Goal: Find specific page/section: Find specific page/section

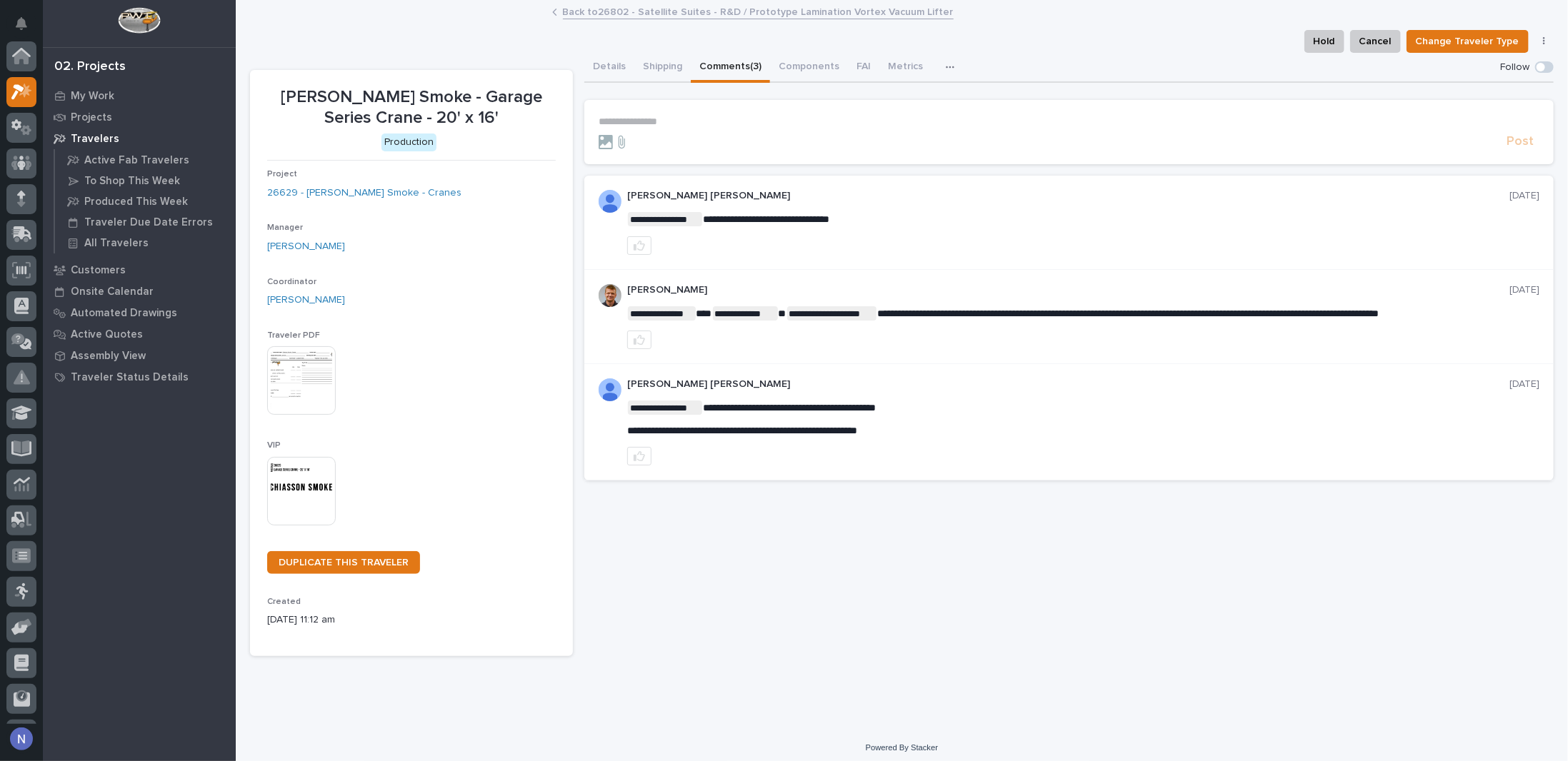
scroll to position [35, 0]
click at [90, 117] on p "Projects" at bounding box center [91, 117] width 41 height 13
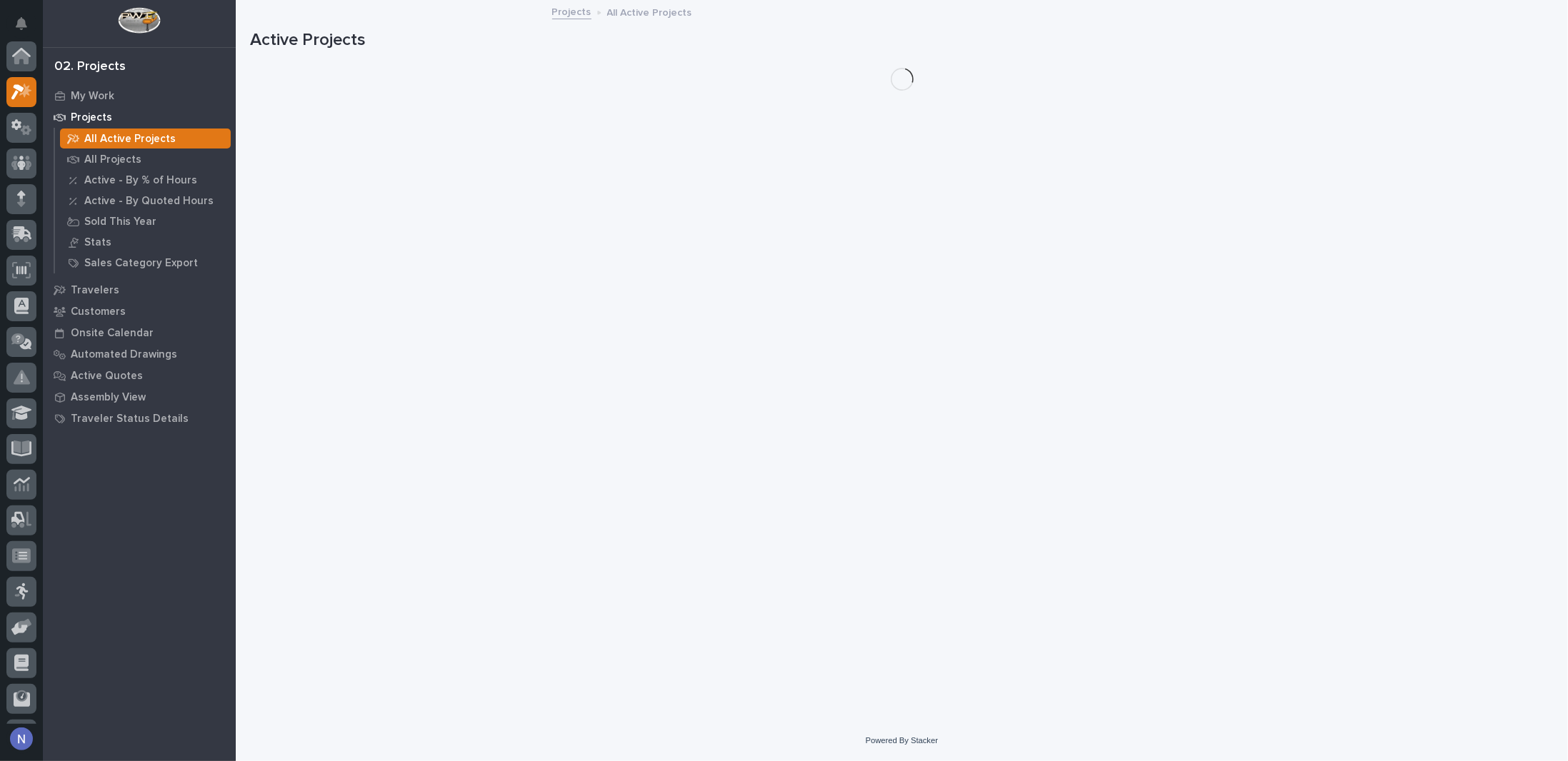
scroll to position [35, 0]
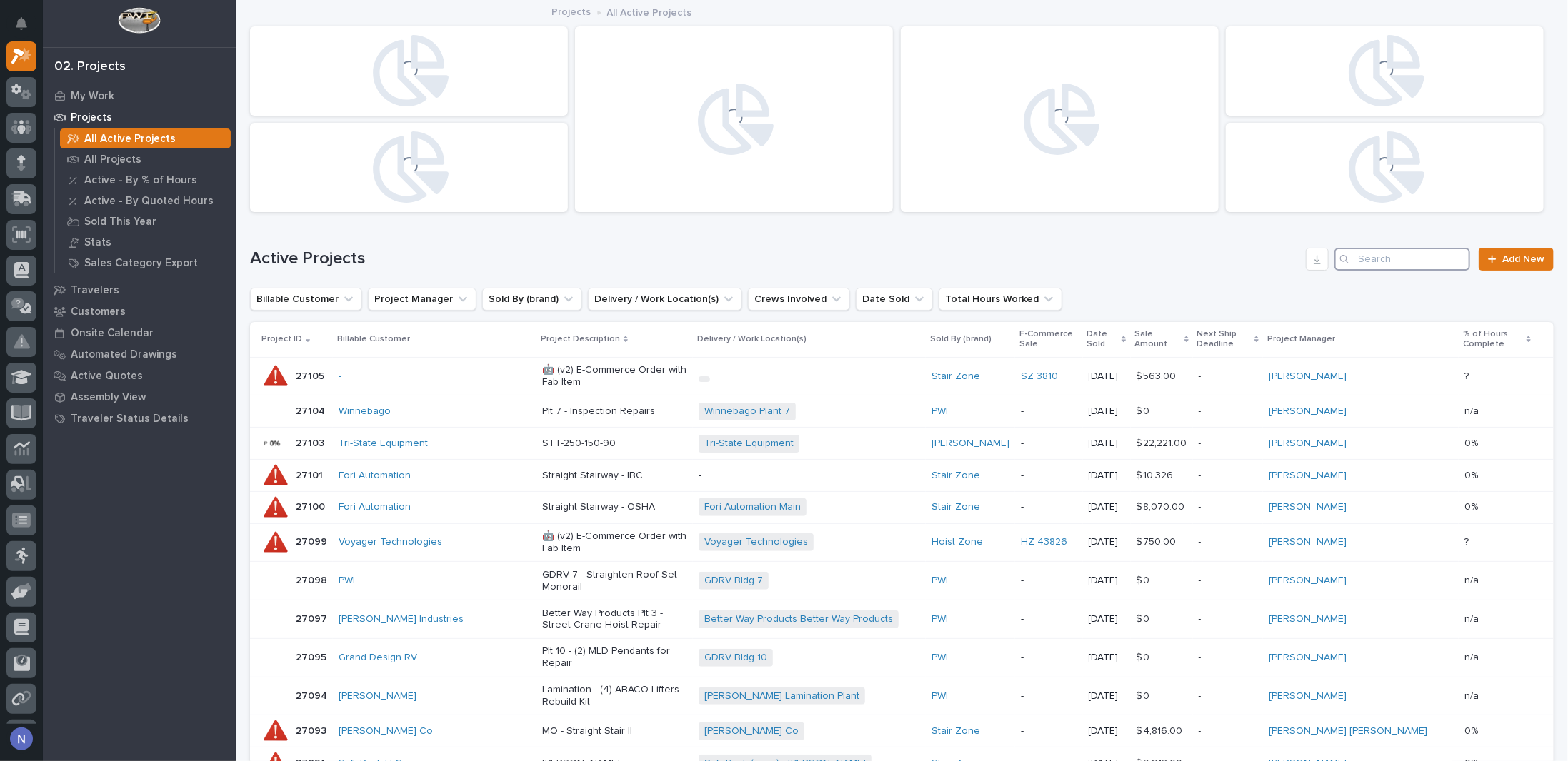
click at [1377, 267] on input "Search" at bounding box center [1402, 259] width 136 height 23
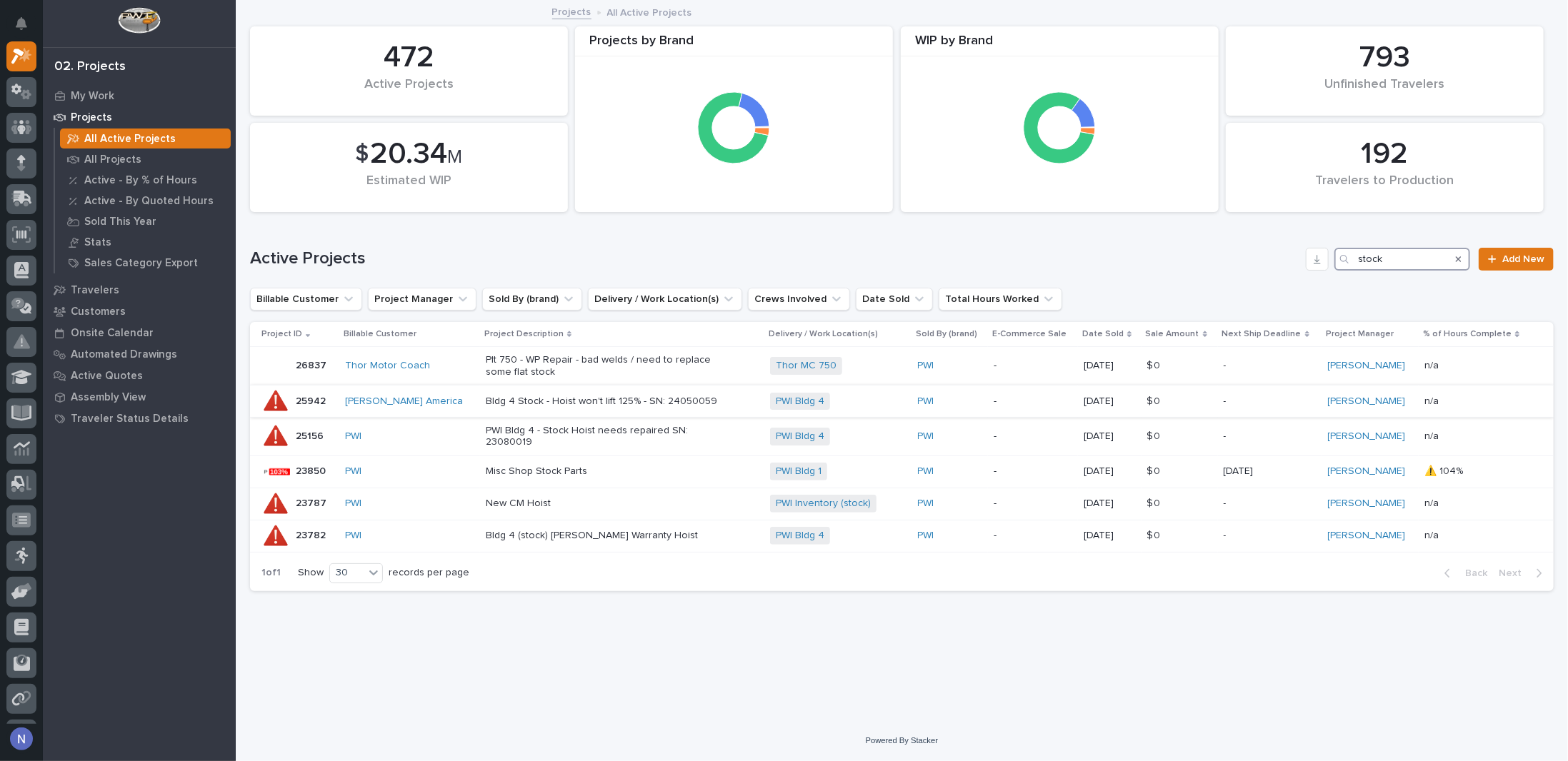
type input "stock"
click at [724, 410] on div "Bldg 4 Stock - Hoist won't lift 125% - SN: 24050059" at bounding box center [622, 401] width 273 height 24
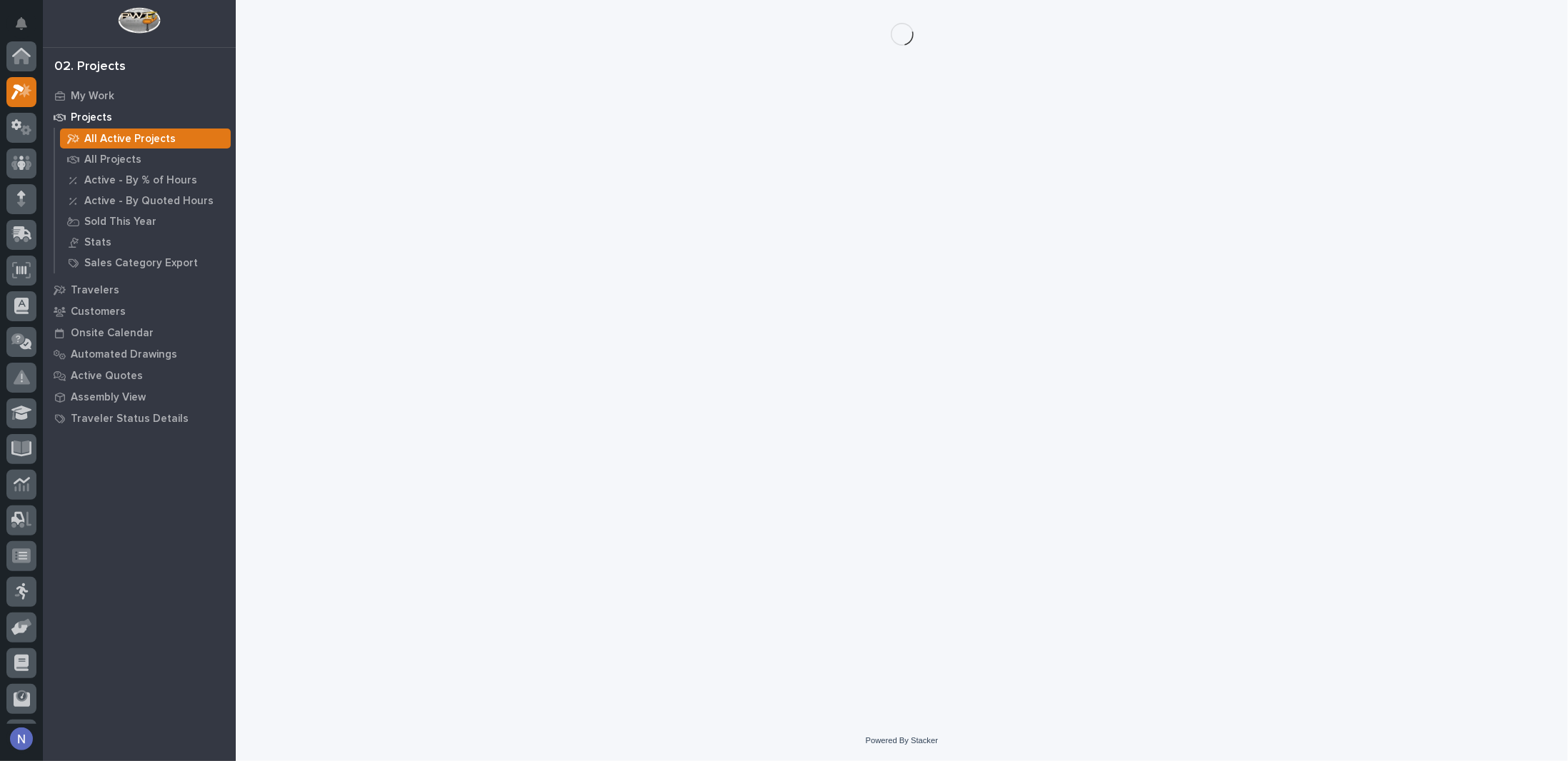
scroll to position [35, 0]
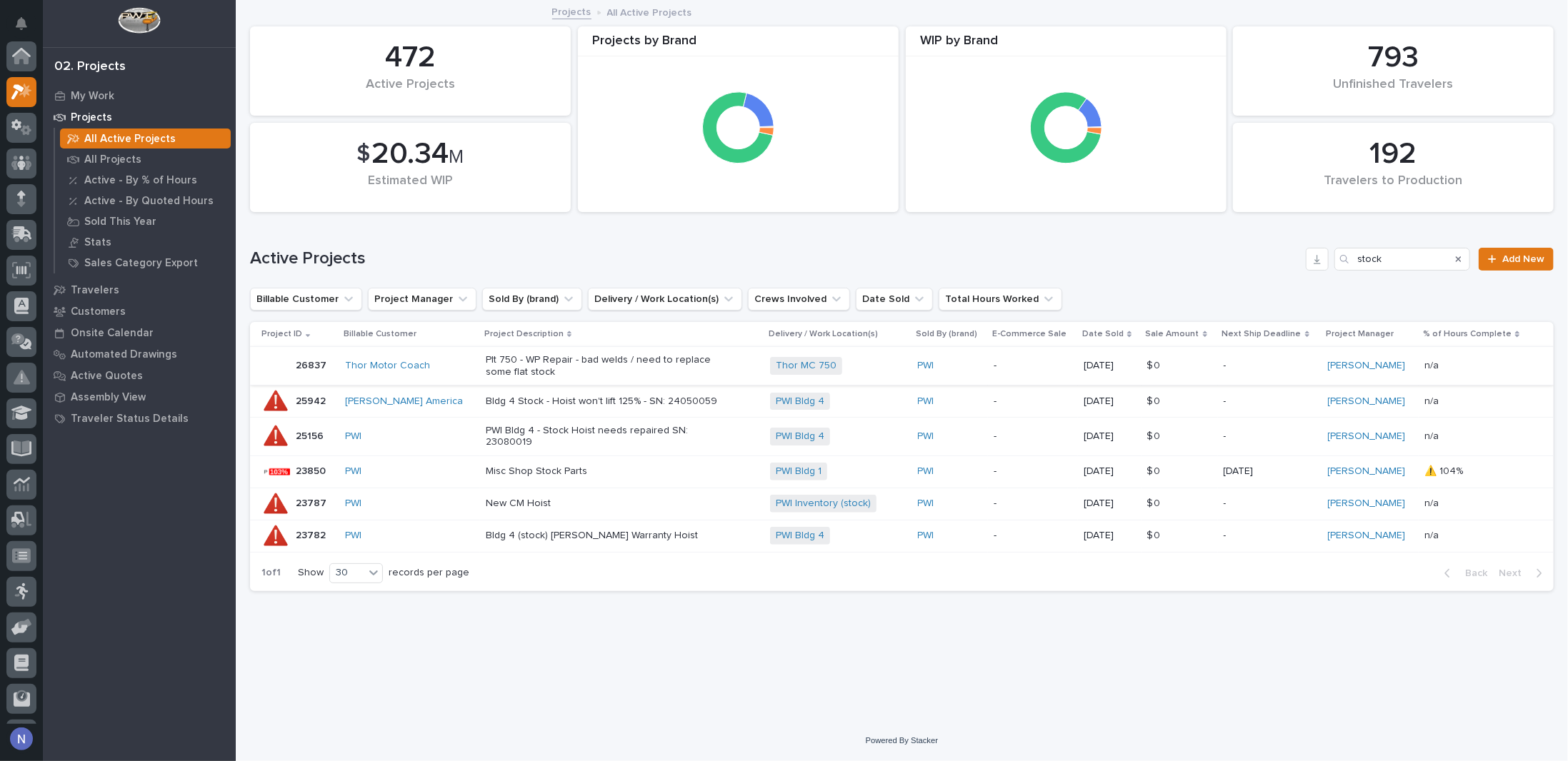
scroll to position [35, 0]
click at [1149, 452] on section "Project ID Billable Customer Project Description Delivery / Work Location(s) So…" at bounding box center [901, 456] width 1303 height 269
